Goal: Task Accomplishment & Management: Manage account settings

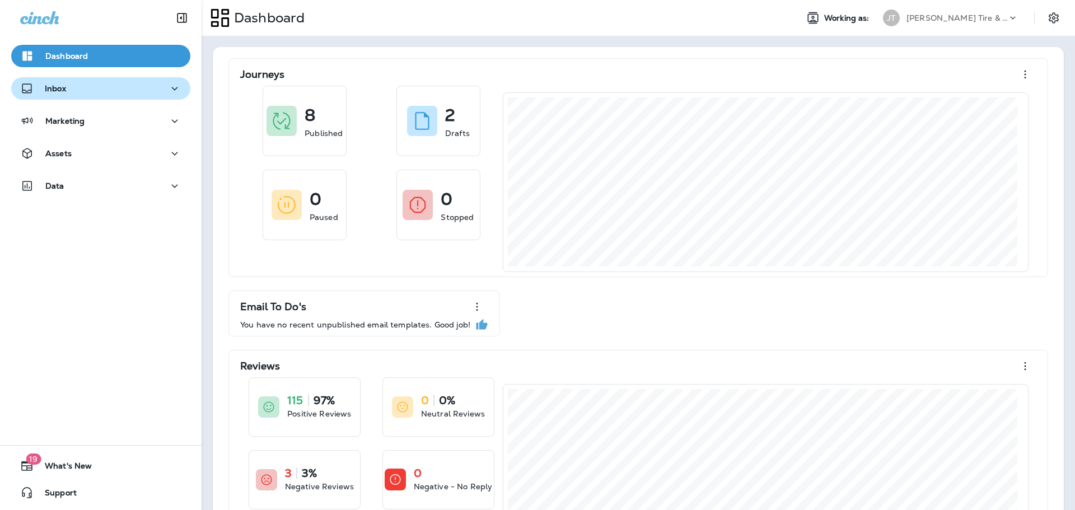
click at [99, 96] on button "Inbox" at bounding box center [100, 88] width 179 height 22
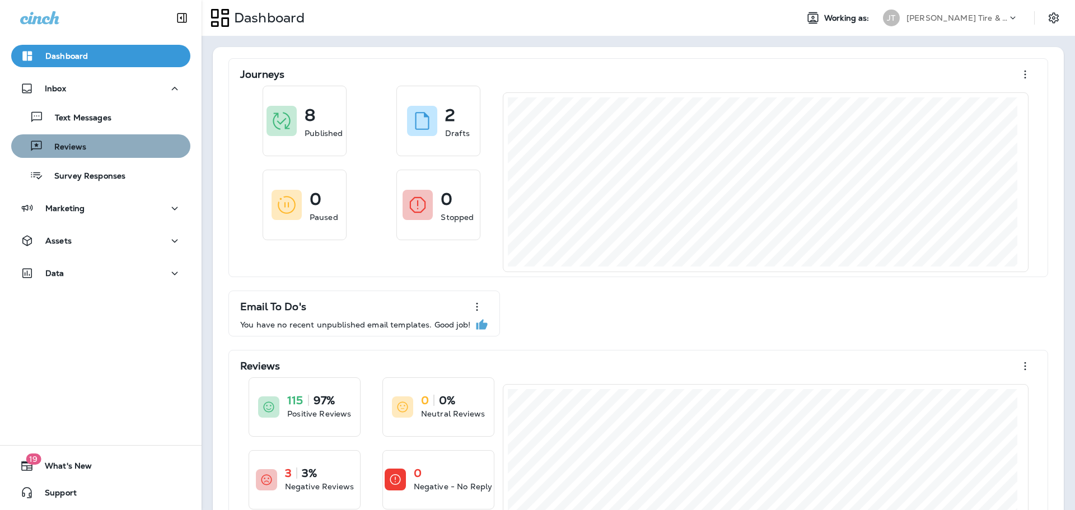
click at [105, 145] on div "Reviews" at bounding box center [101, 146] width 170 height 17
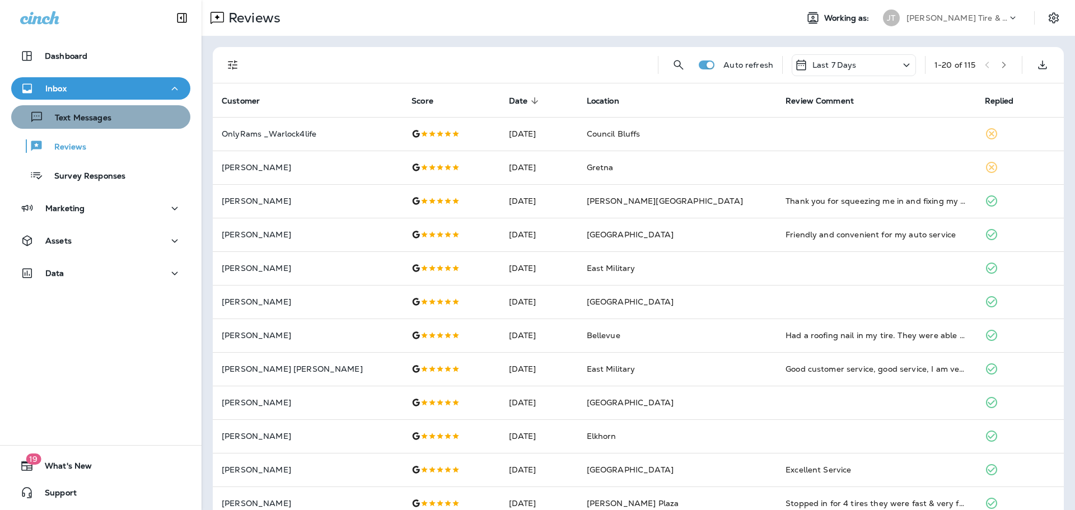
click at [128, 115] on div "Text Messages" at bounding box center [101, 117] width 170 height 17
